Goal: Transaction & Acquisition: Purchase product/service

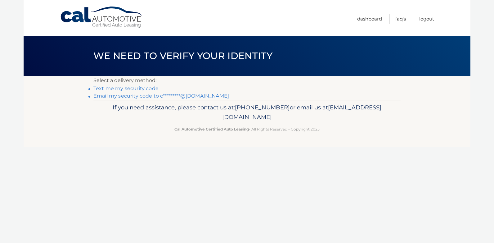
click at [155, 96] on link "Email my security code to c*********@[DOMAIN_NAME]" at bounding box center [161, 96] width 136 height 6
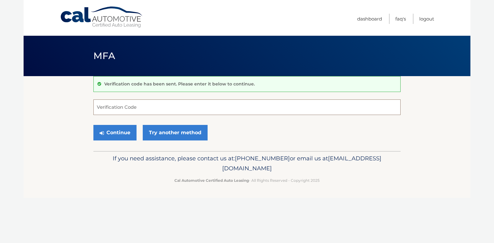
click at [133, 109] on input "Verification Code" at bounding box center [246, 107] width 307 height 16
paste input "294621"
type input "294621"
click at [114, 134] on button "Continue" at bounding box center [114, 133] width 43 height 16
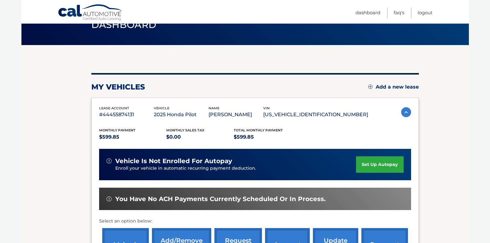
scroll to position [93, 0]
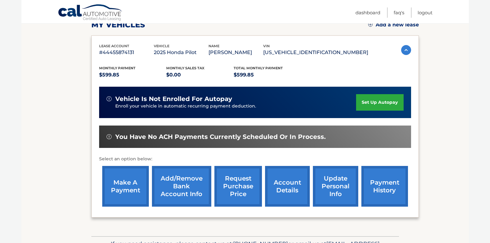
click at [127, 180] on link "make a payment" at bounding box center [125, 186] width 47 height 41
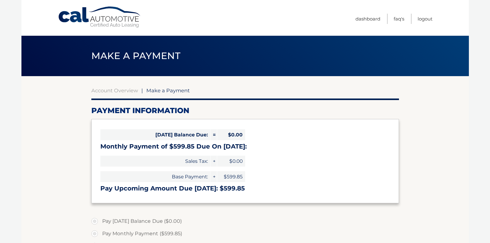
select select "MjY2ZGEwMDItNWU0Ny00MTNiLThjNGItZWMwYTgyN2Q2M2U4"
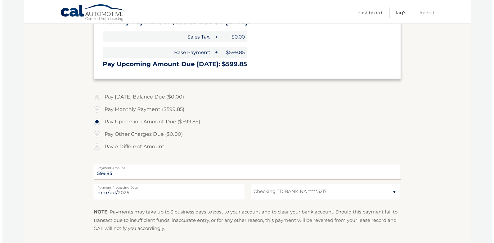
scroll to position [186, 0]
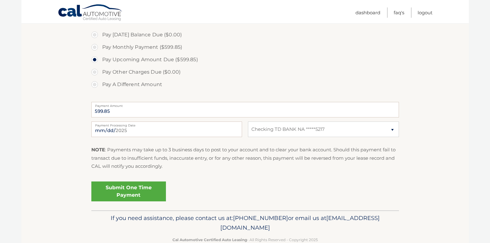
click at [123, 190] on link "Submit One Time Payment" at bounding box center [128, 191] width 75 height 20
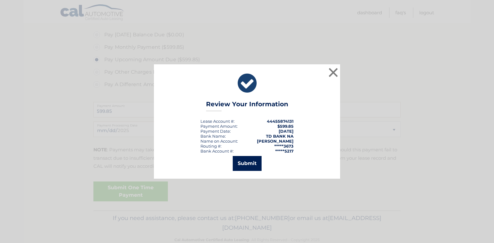
click at [249, 161] on button "Submit" at bounding box center [247, 163] width 29 height 15
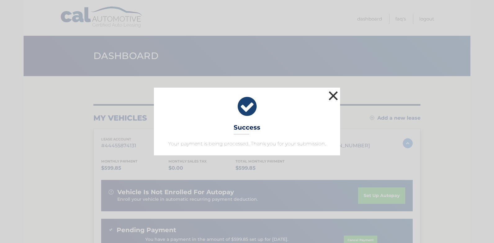
click at [335, 95] on button "×" at bounding box center [333, 95] width 12 height 12
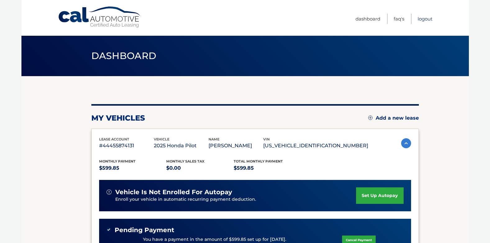
click at [427, 20] on link "Logout" at bounding box center [424, 19] width 15 height 10
